Goal: Task Accomplishment & Management: Manage account settings

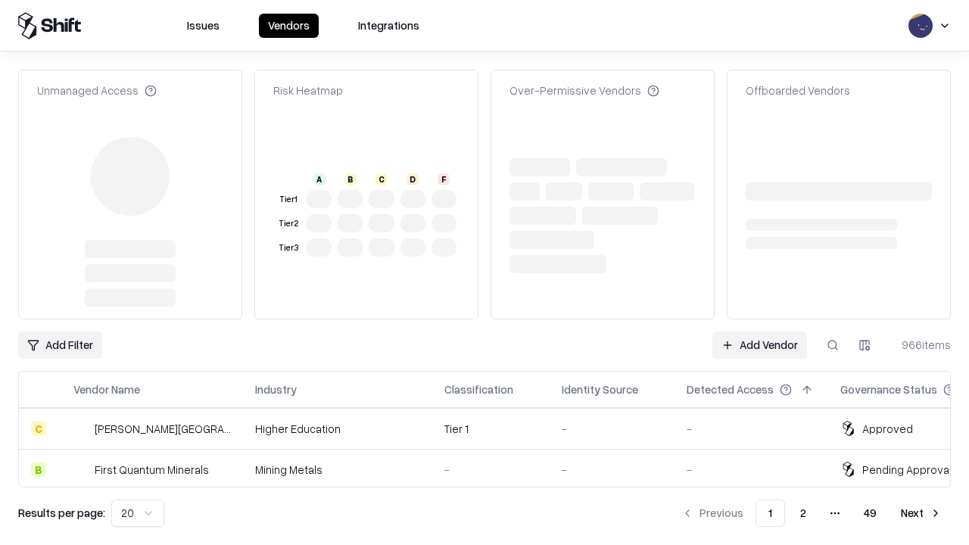
click at [759, 331] on link "Add Vendor" at bounding box center [759, 344] width 95 height 27
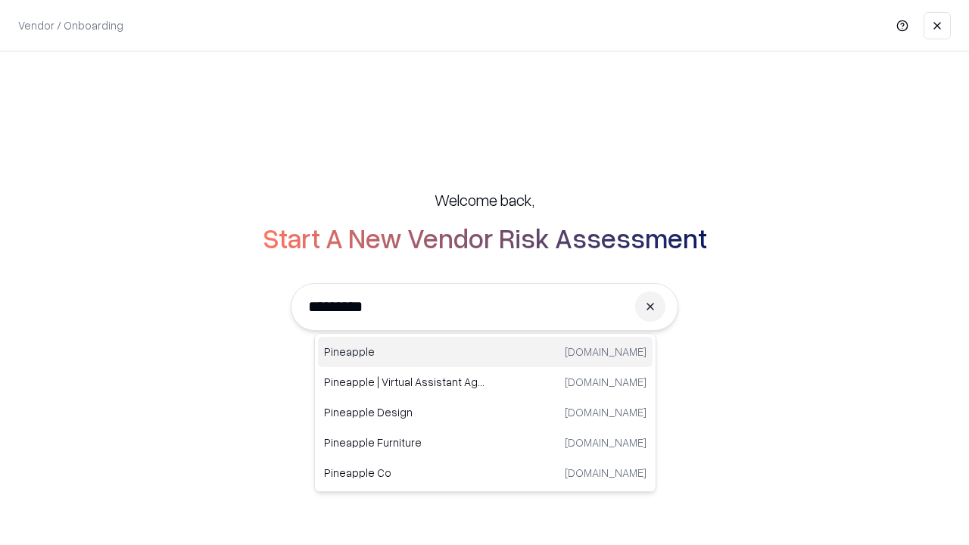
click at [485, 352] on div "Pineapple pineappleenergy.com" at bounding box center [485, 352] width 334 height 30
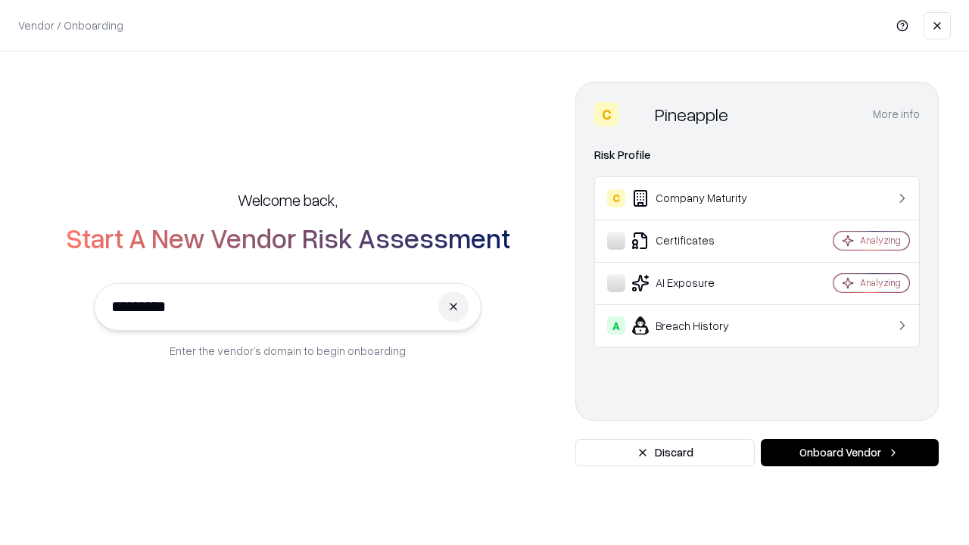
type input "*********"
click at [849, 453] on button "Onboard Vendor" at bounding box center [850, 452] width 178 height 27
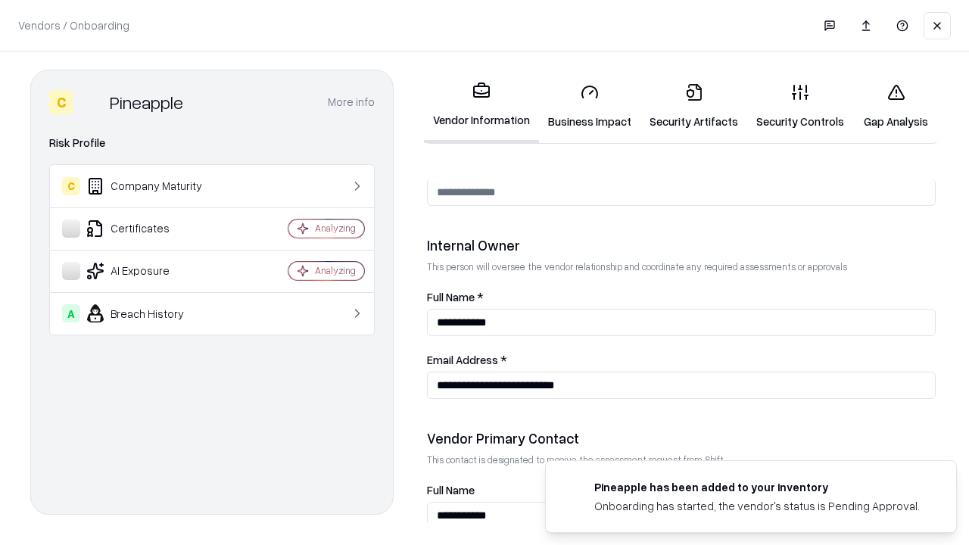
scroll to position [784, 0]
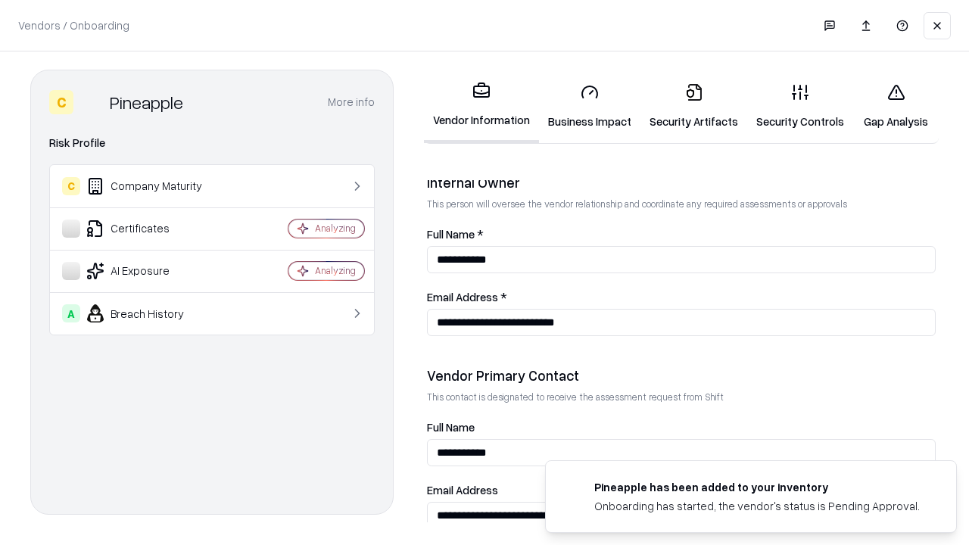
click at [590, 106] on link "Business Impact" at bounding box center [589, 106] width 101 height 70
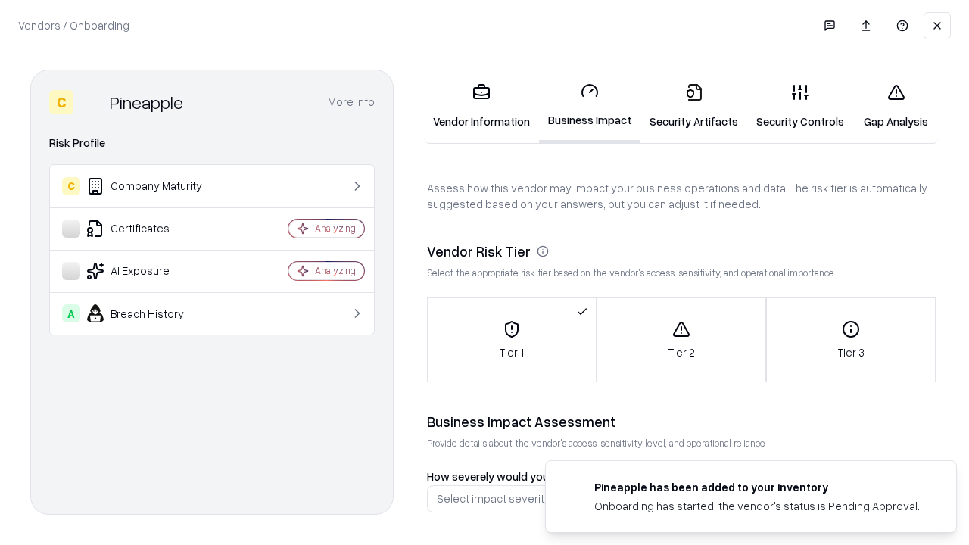
click at [693, 106] on link "Security Artifacts" at bounding box center [693, 106] width 107 height 70
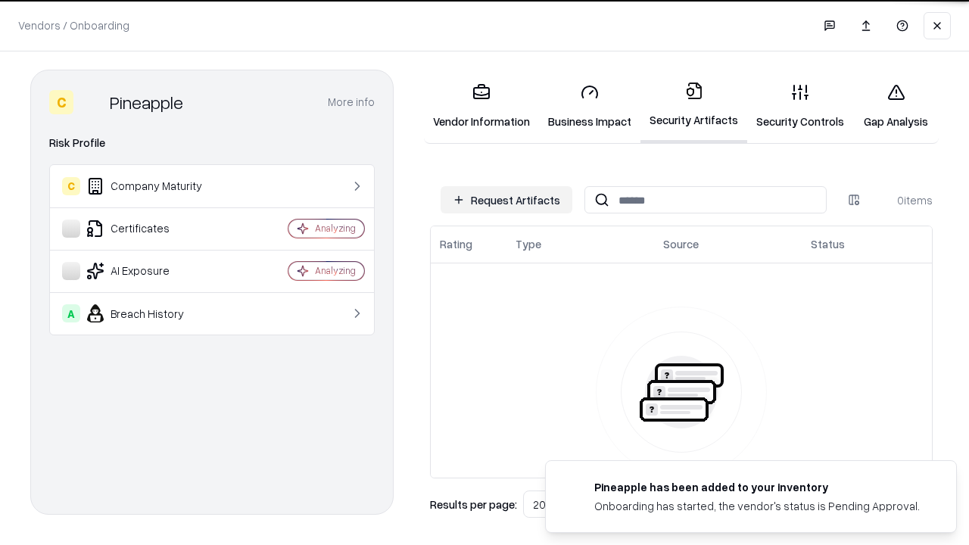
click at [506, 200] on button "Request Artifacts" at bounding box center [506, 199] width 132 height 27
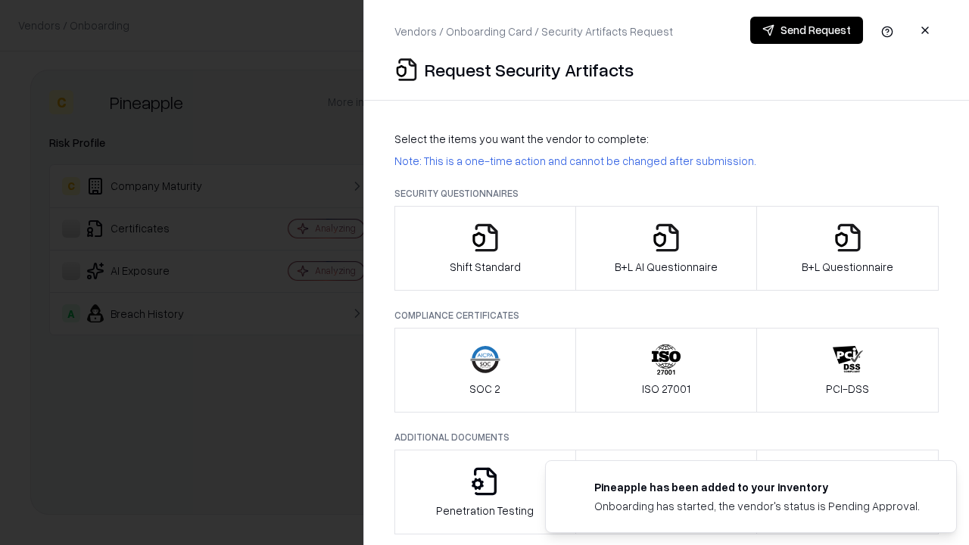
click at [484, 248] on icon "button" at bounding box center [485, 237] width 30 height 30
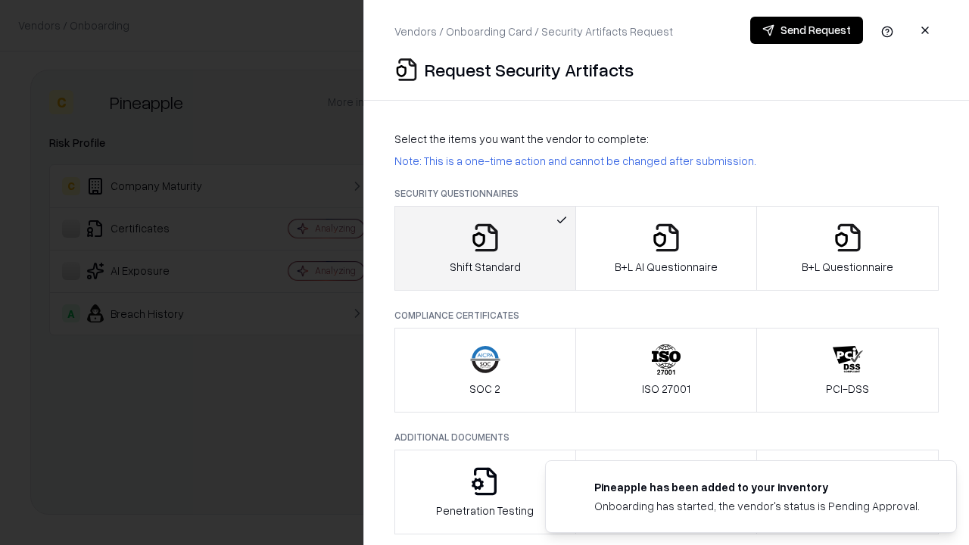
click at [806, 30] on button "Send Request" at bounding box center [806, 30] width 113 height 27
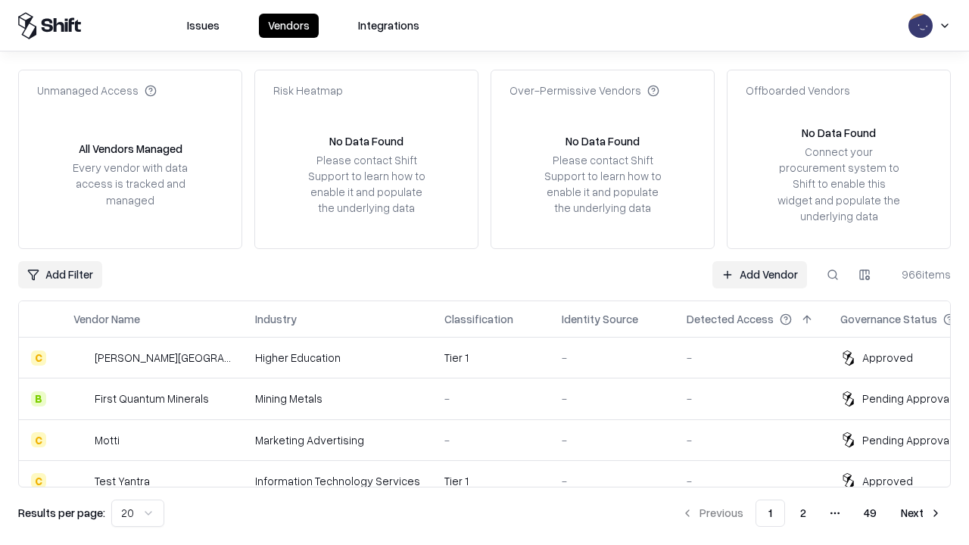
click at [832, 274] on button at bounding box center [832, 274] width 27 height 27
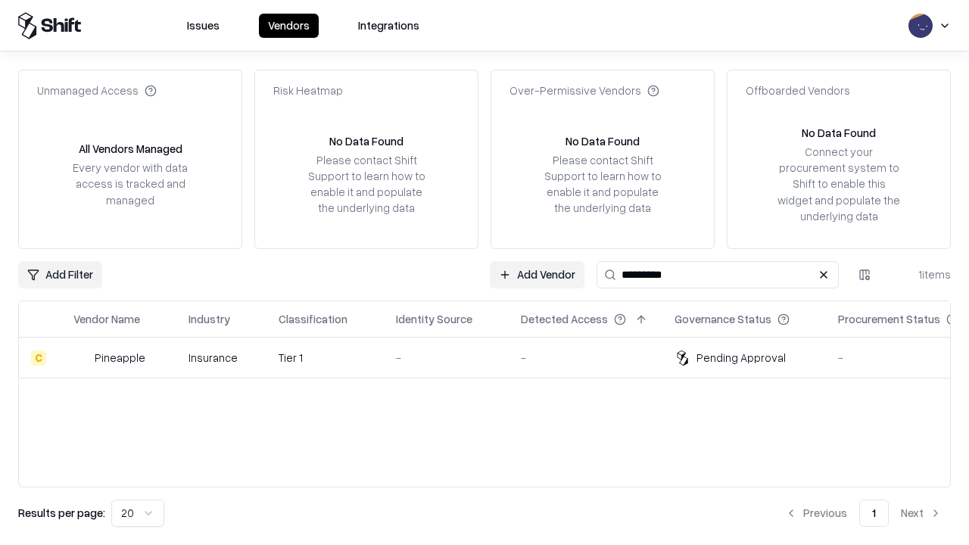
type input "*********"
click at [493, 357] on div "-" at bounding box center [446, 358] width 101 height 16
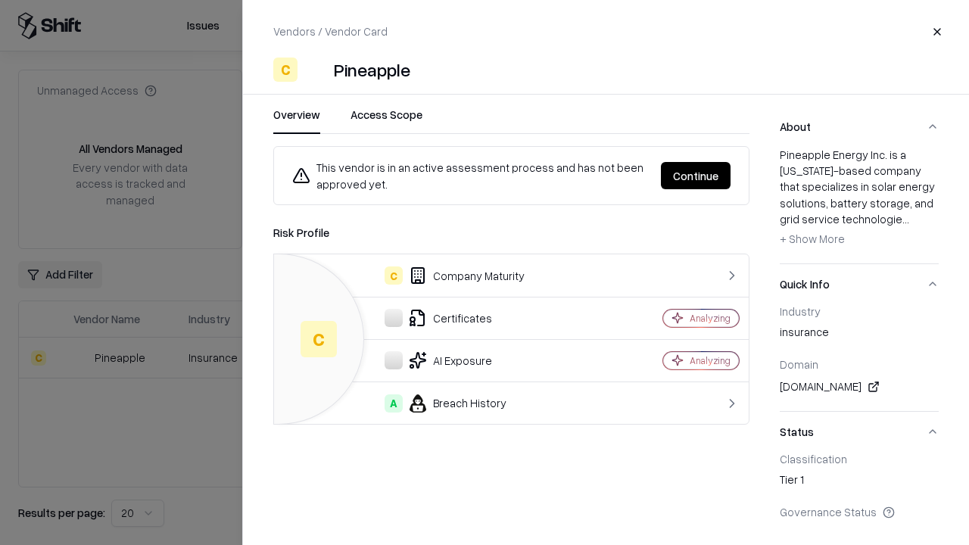
click at [695, 176] on button "Continue" at bounding box center [696, 175] width 70 height 27
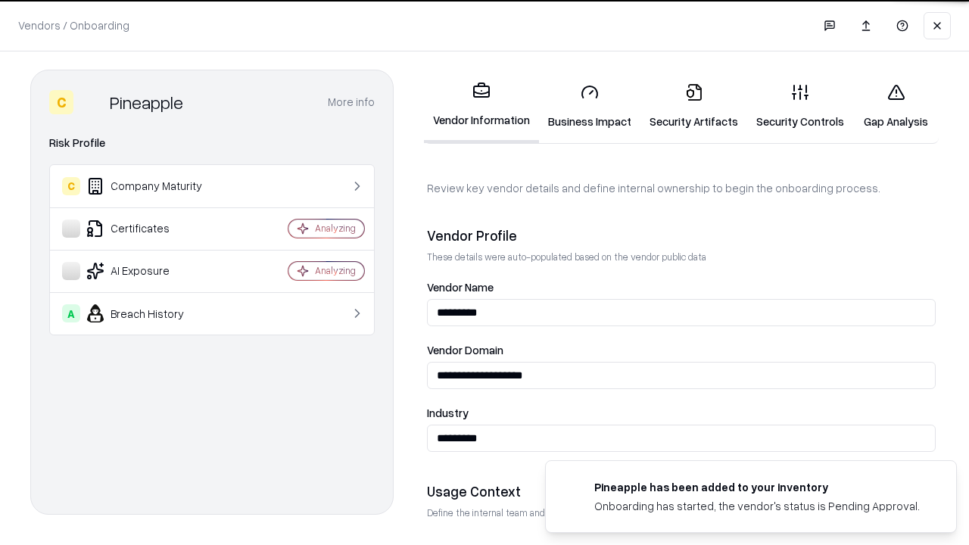
click at [693, 106] on link "Security Artifacts" at bounding box center [693, 106] width 107 height 70
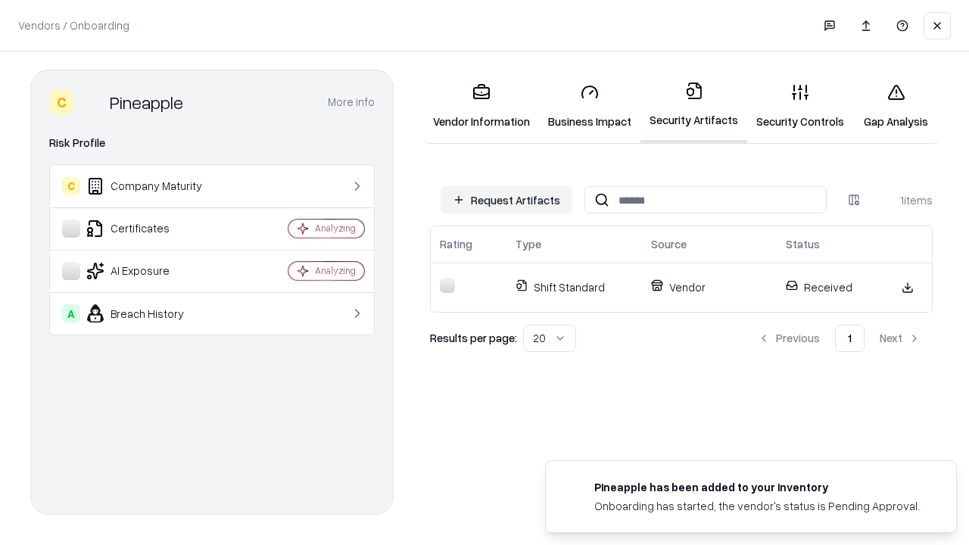
click at [800, 106] on link "Security Controls" at bounding box center [800, 106] width 106 height 70
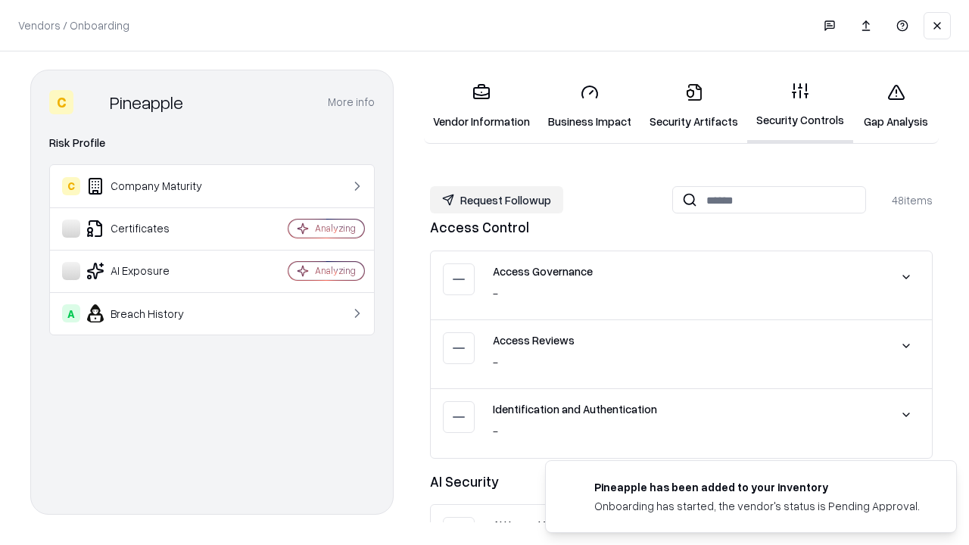
click at [496, 200] on button "Request Followup" at bounding box center [496, 199] width 133 height 27
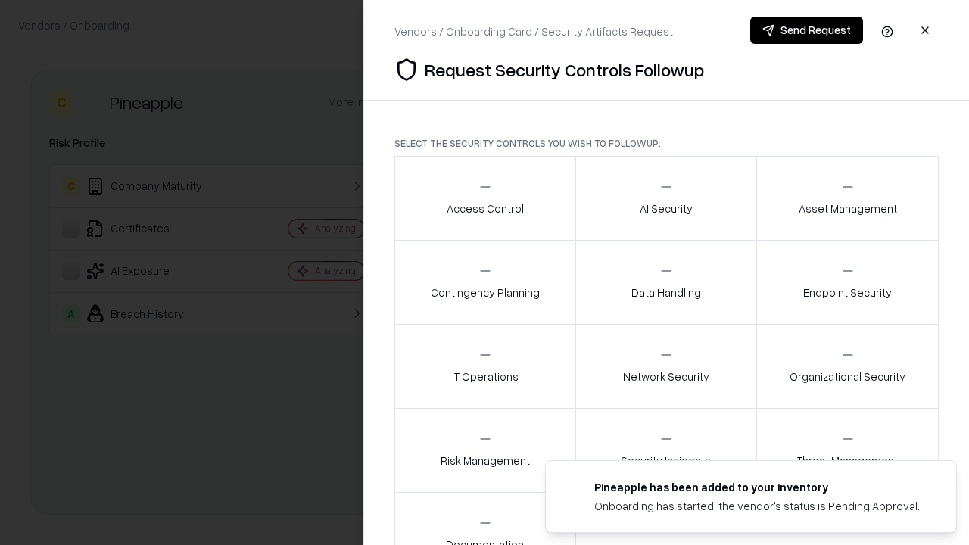
click at [484, 198] on div "Access Control" at bounding box center [484, 197] width 77 height 37
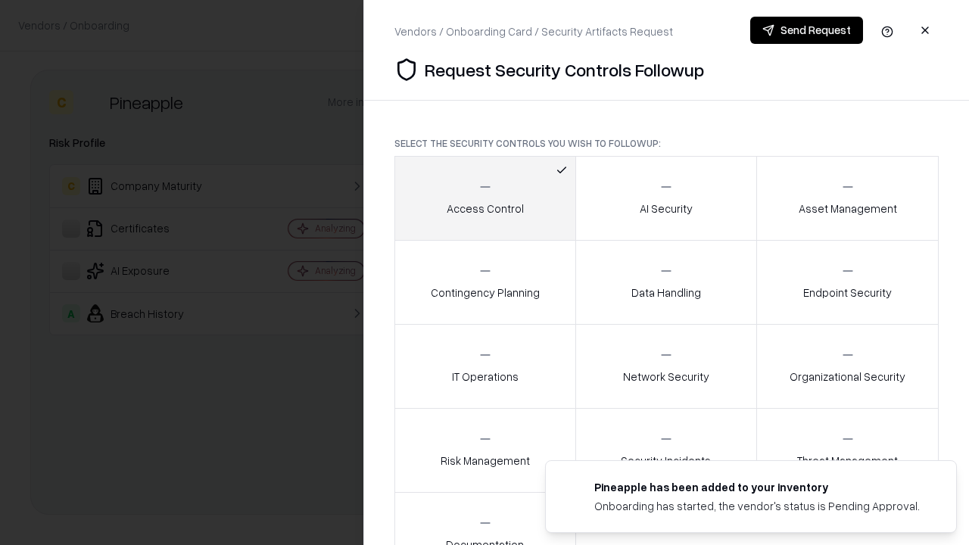
click at [806, 30] on button "Send Request" at bounding box center [806, 30] width 113 height 27
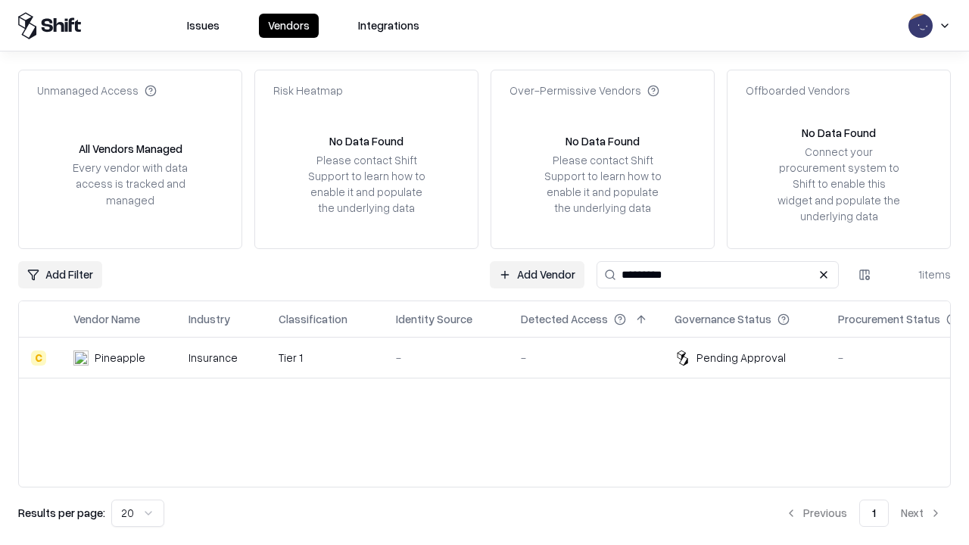
type input "*********"
click at [493, 357] on div "-" at bounding box center [446, 358] width 101 height 16
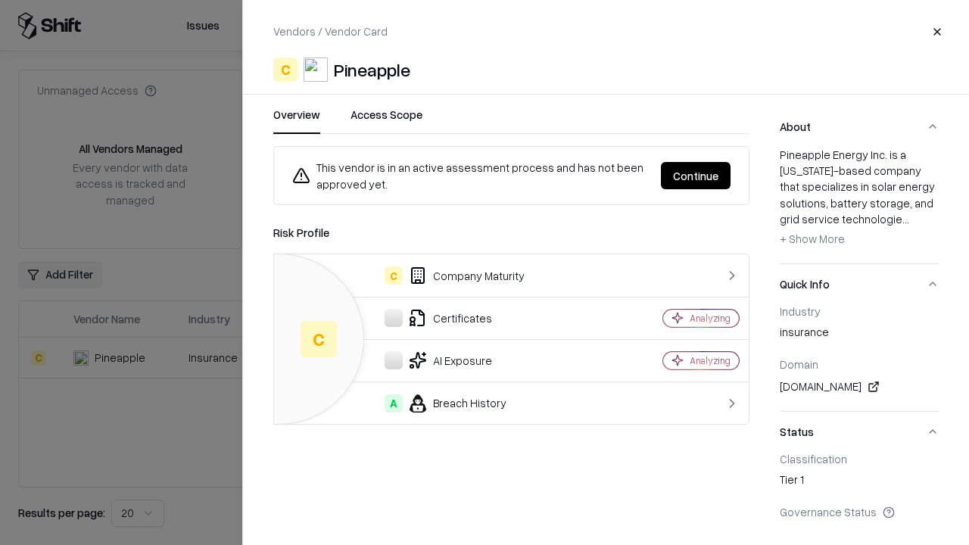
click at [695, 176] on button "Continue" at bounding box center [696, 175] width 70 height 27
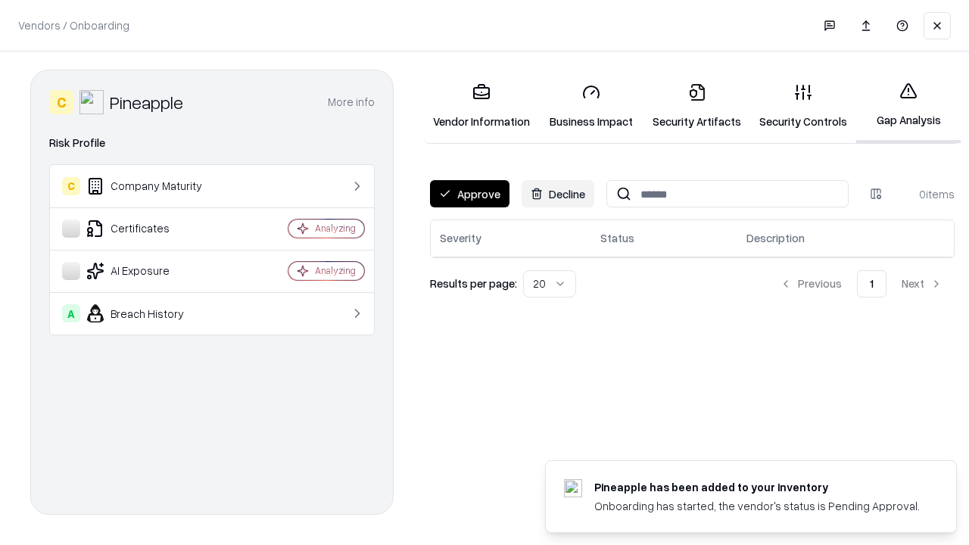
click at [469, 194] on button "Approve" at bounding box center [469, 193] width 79 height 27
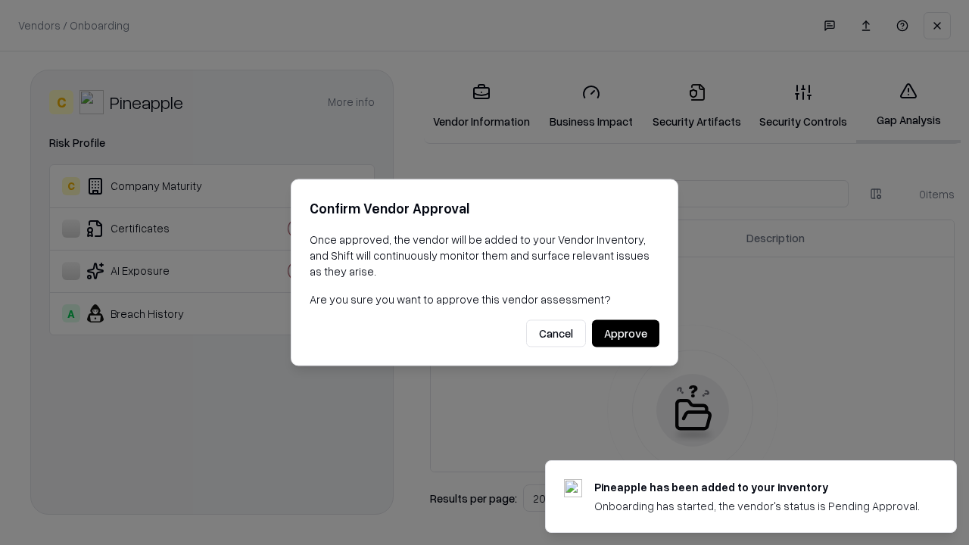
click at [625, 333] on button "Approve" at bounding box center [625, 333] width 67 height 27
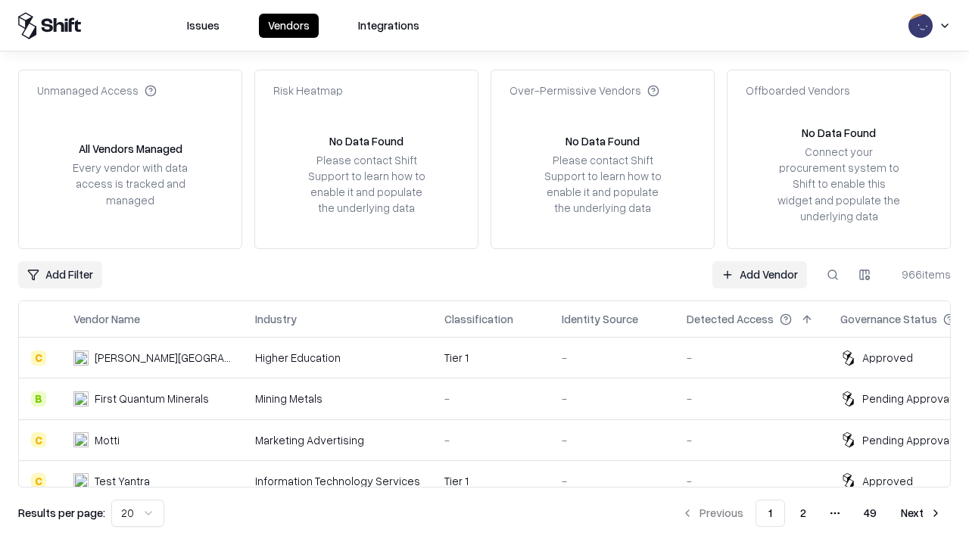
type input "*********"
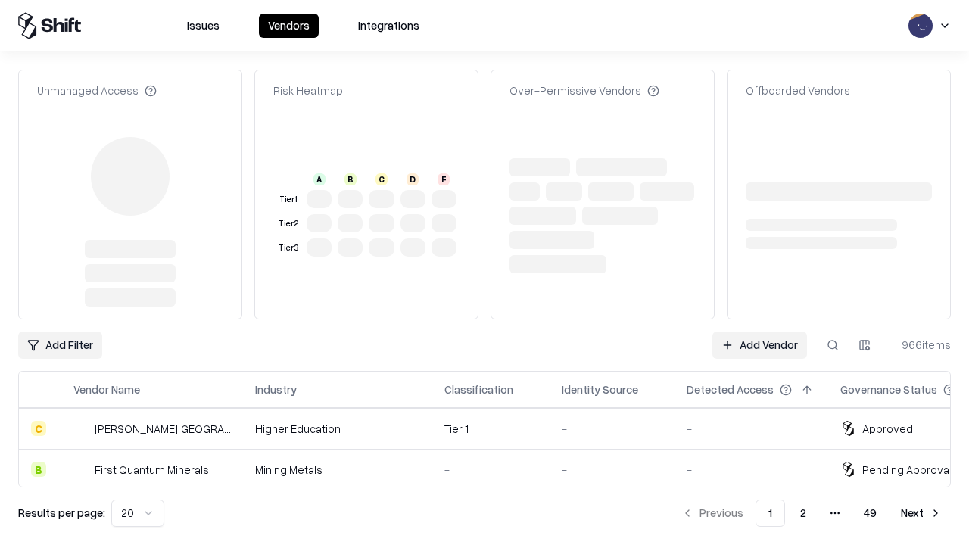
click at [759, 331] on link "Add Vendor" at bounding box center [759, 344] width 95 height 27
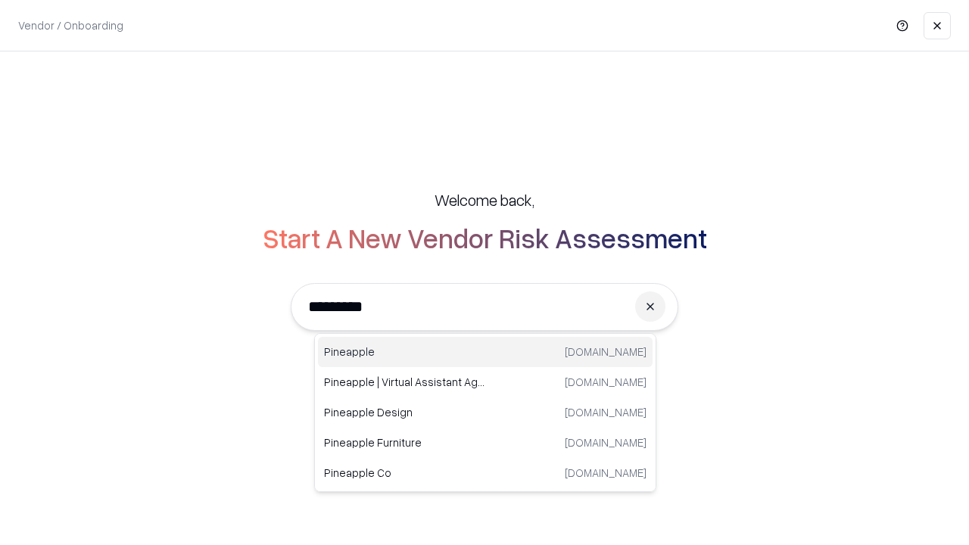
click at [485, 352] on div "Pineapple pineappleenergy.com" at bounding box center [485, 352] width 334 height 30
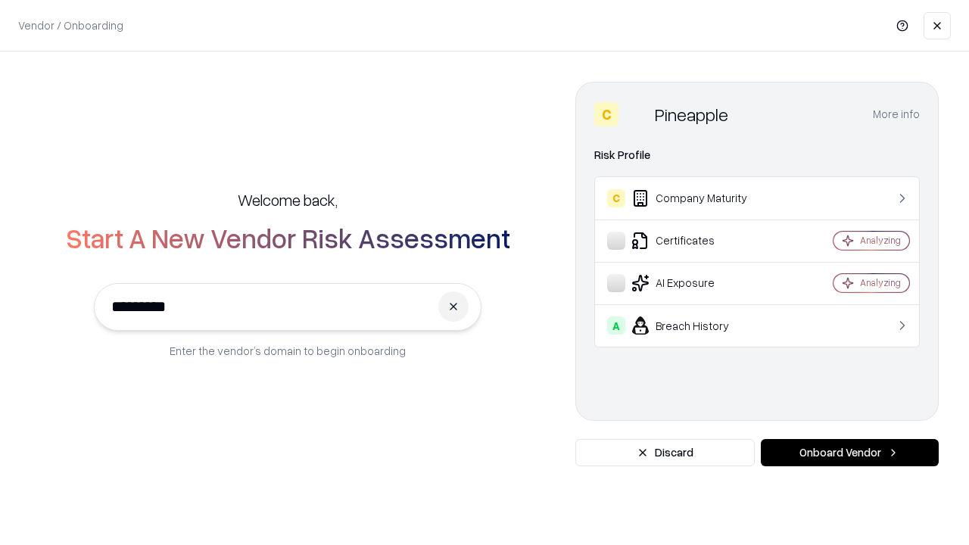
type input "*********"
click at [849, 453] on button "Onboard Vendor" at bounding box center [850, 452] width 178 height 27
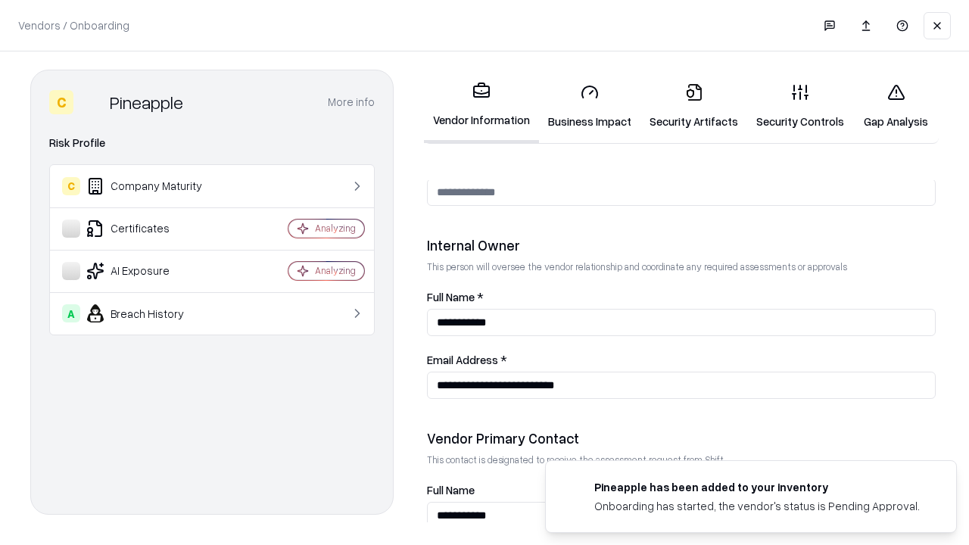
scroll to position [784, 0]
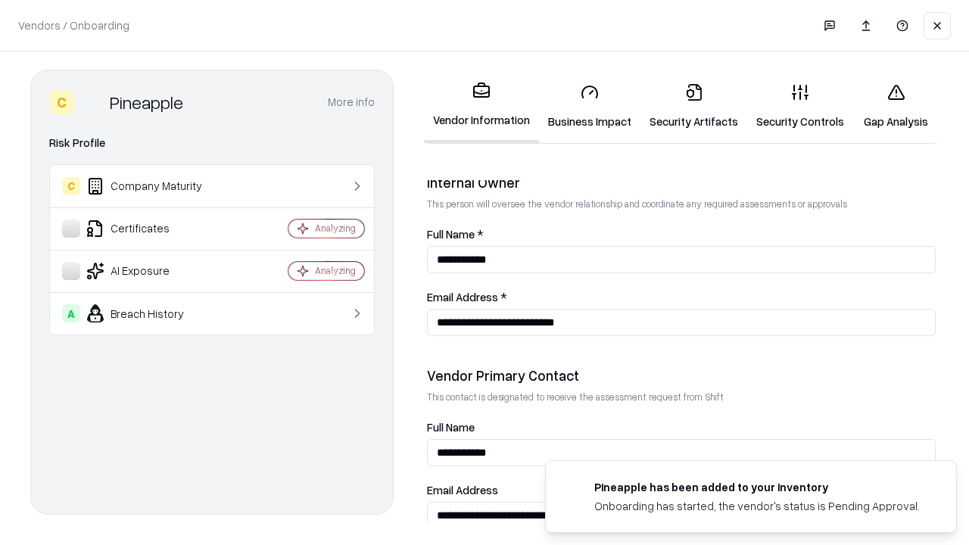
click at [895, 106] on link "Gap Analysis" at bounding box center [896, 106] width 86 height 70
